Goal: Information Seeking & Learning: Learn about a topic

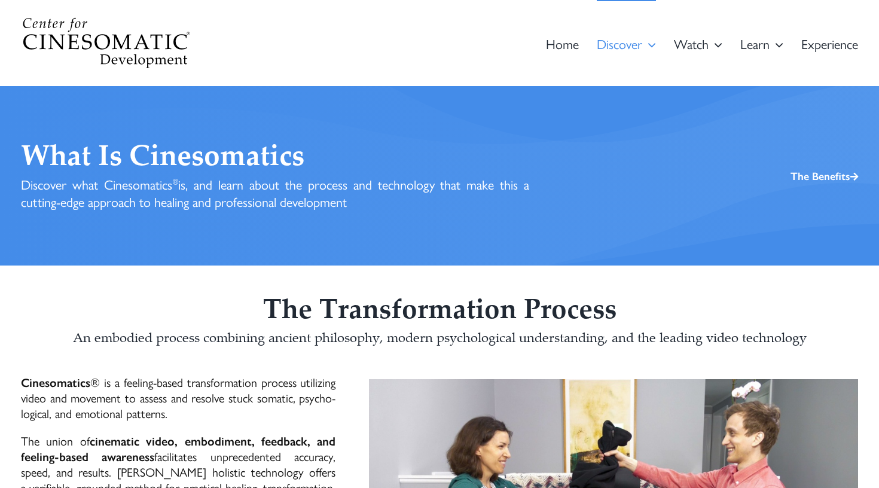
click at [95, 32] on img at bounding box center [105, 43] width 169 height 53
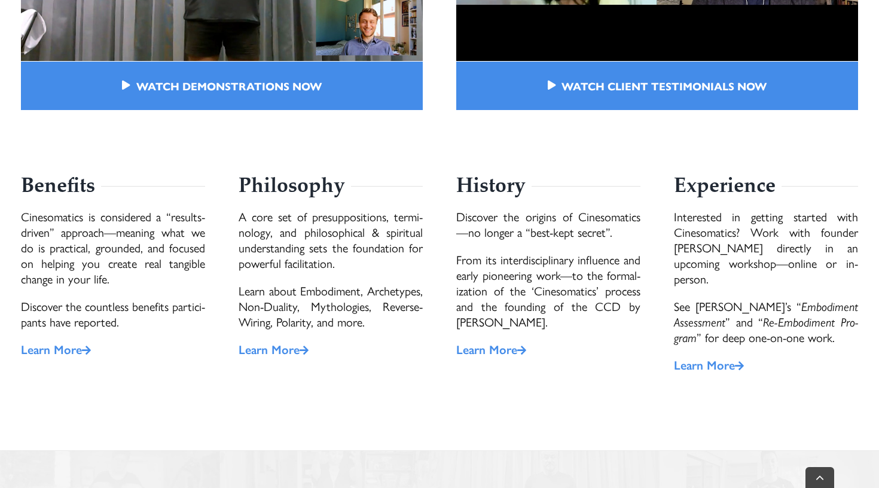
scroll to position [2362, 0]
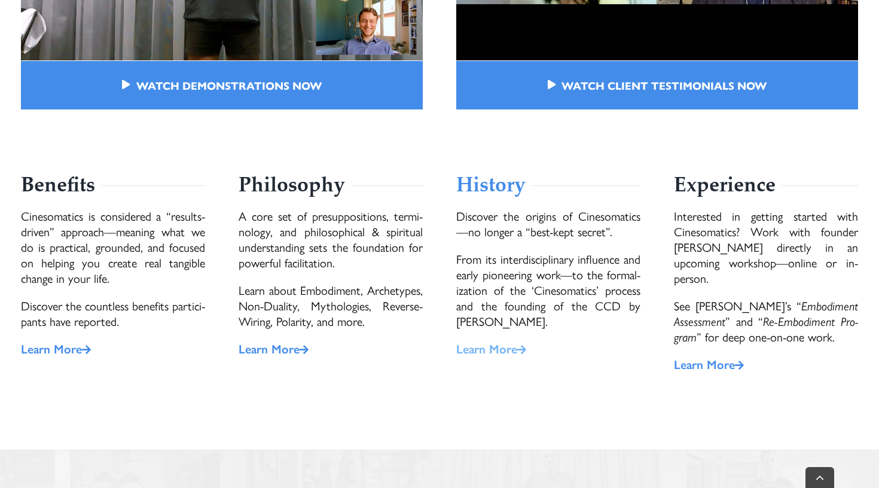
click at [496, 347] on link "Learn More" at bounding box center [491, 348] width 70 height 17
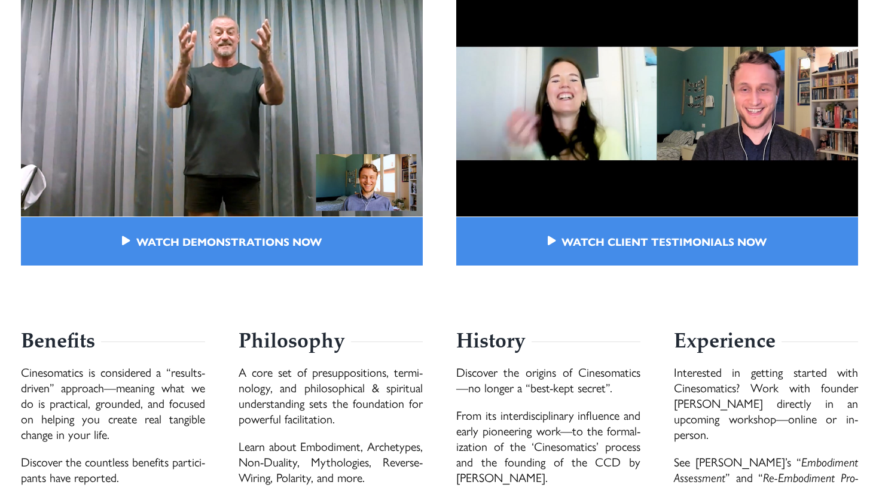
scroll to position [2056, 0]
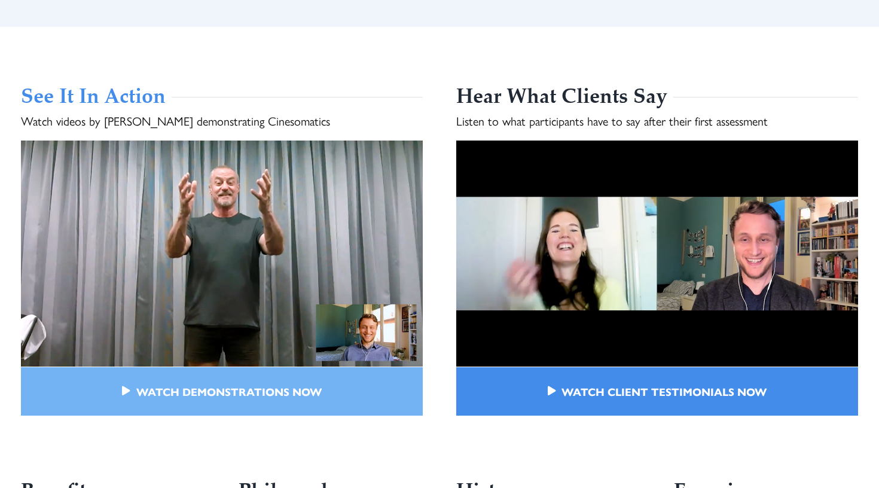
click at [321, 385] on span "Watch Demon­stra­tions Now" at bounding box center [228, 391] width 185 height 13
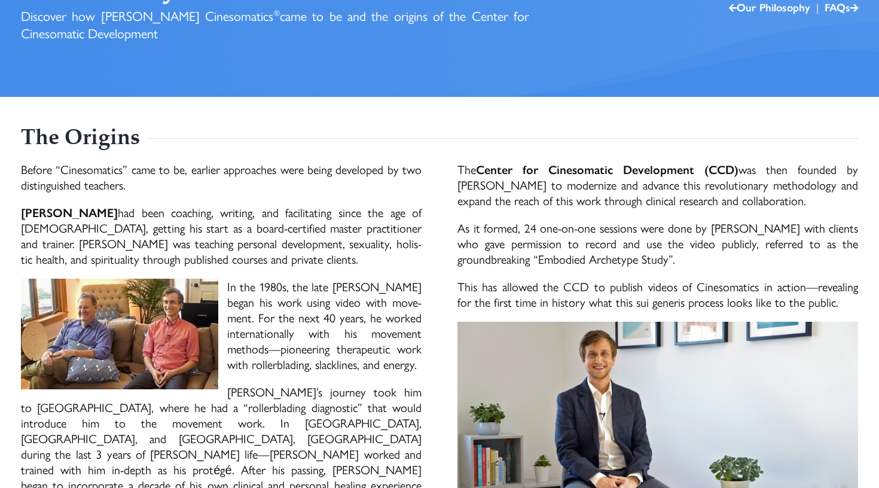
scroll to position [97, 0]
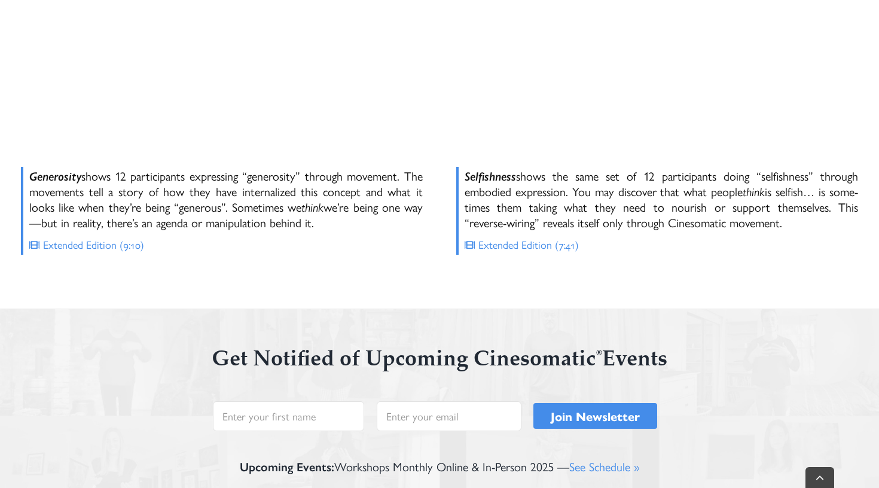
scroll to position [2722, 0]
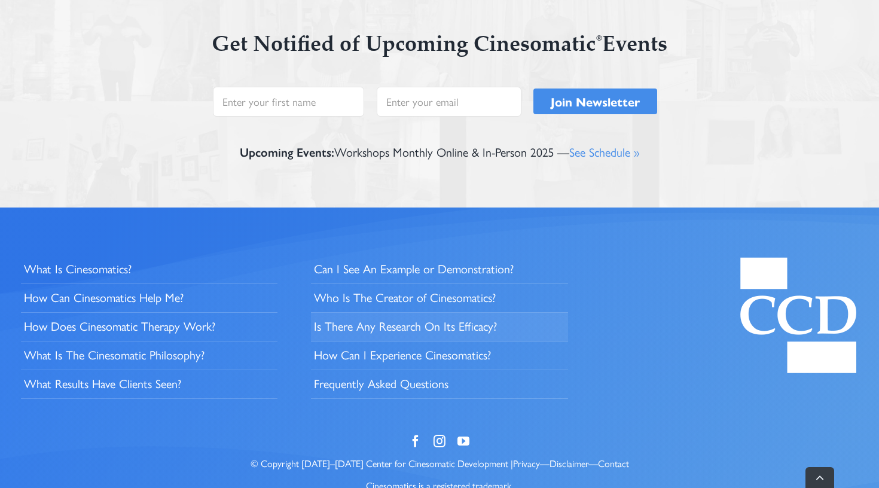
click at [392, 322] on span "Is There Any Research On Its Efficacy?" at bounding box center [405, 326] width 183 height 16
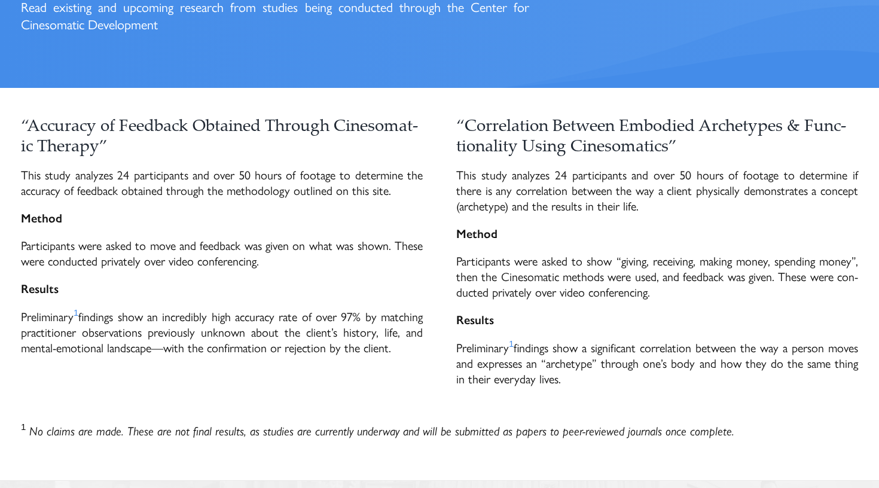
scroll to position [177, 0]
